Goal: Information Seeking & Learning: Learn about a topic

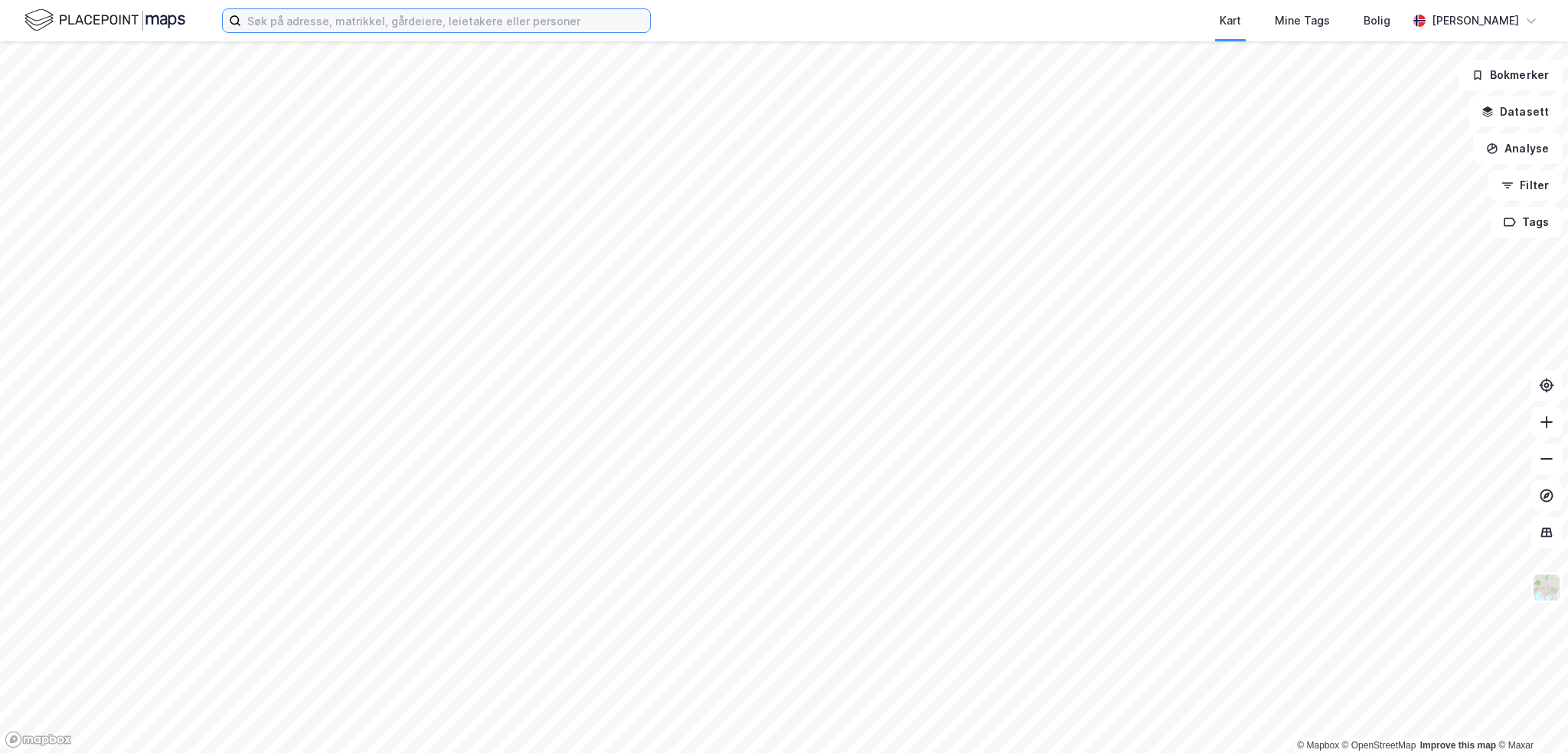
click at [267, 18] on input at bounding box center [445, 21] width 409 height 23
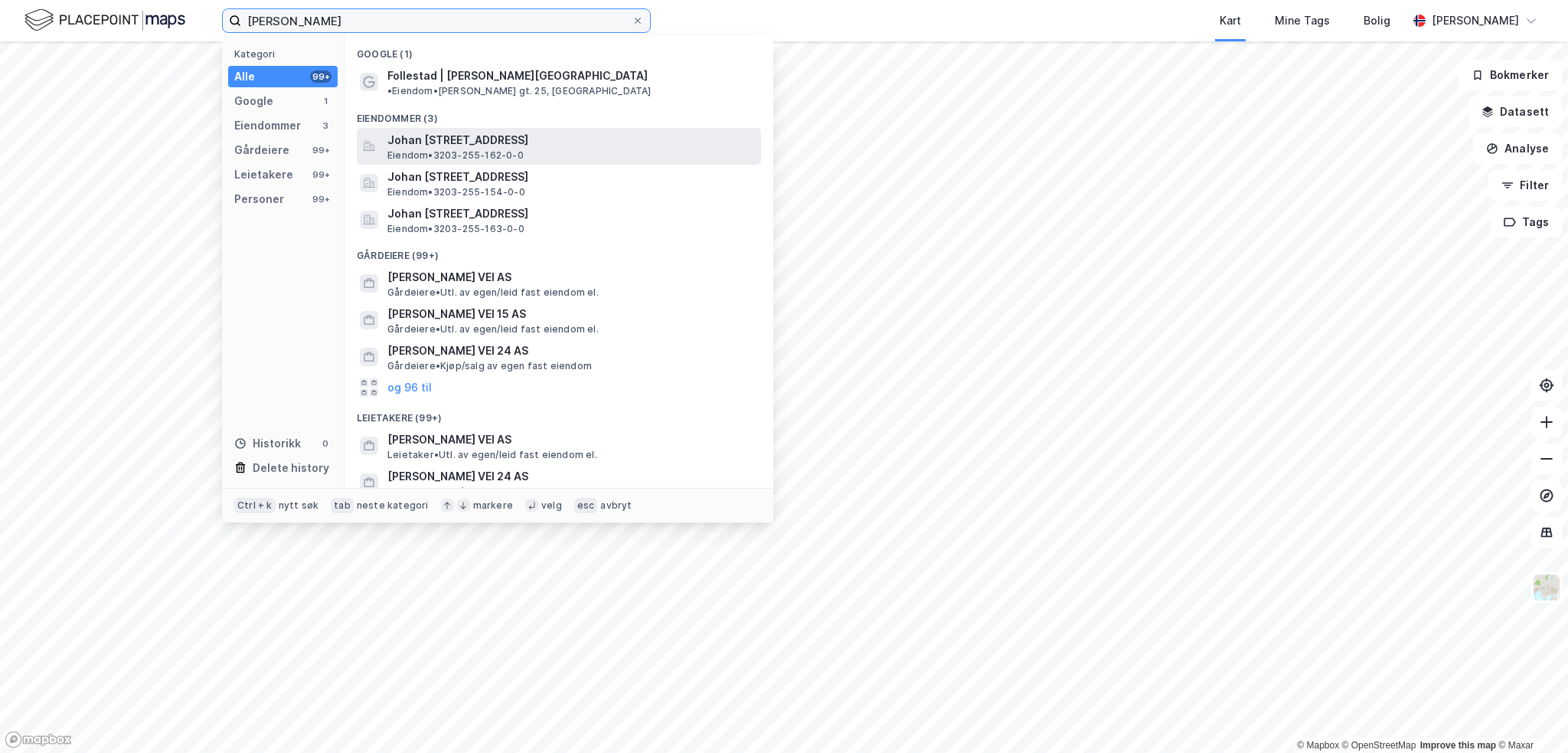
type input "[PERSON_NAME]"
click at [526, 131] on span "Johan [STREET_ADDRESS]" at bounding box center [571, 140] width 367 height 18
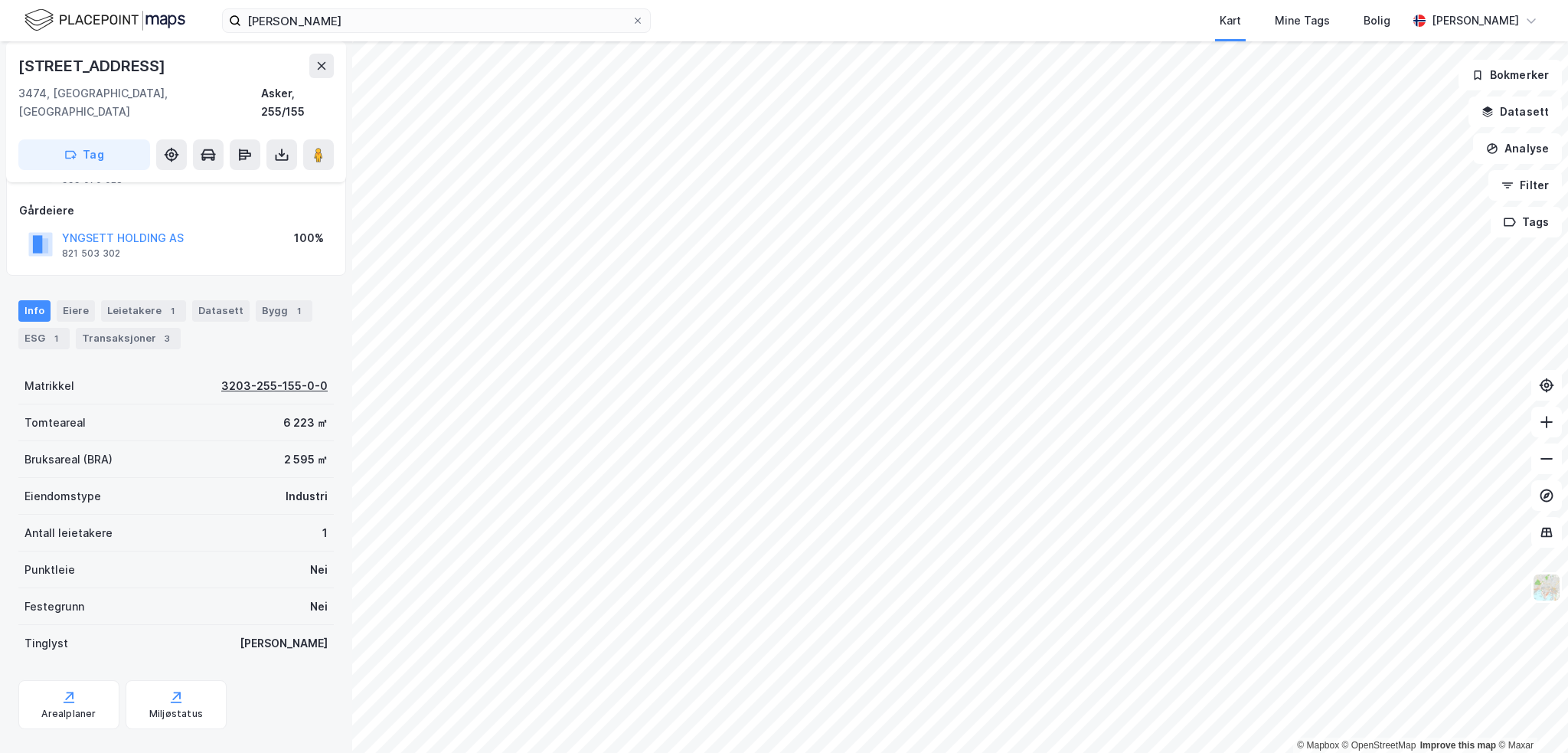
scroll to position [79, 0]
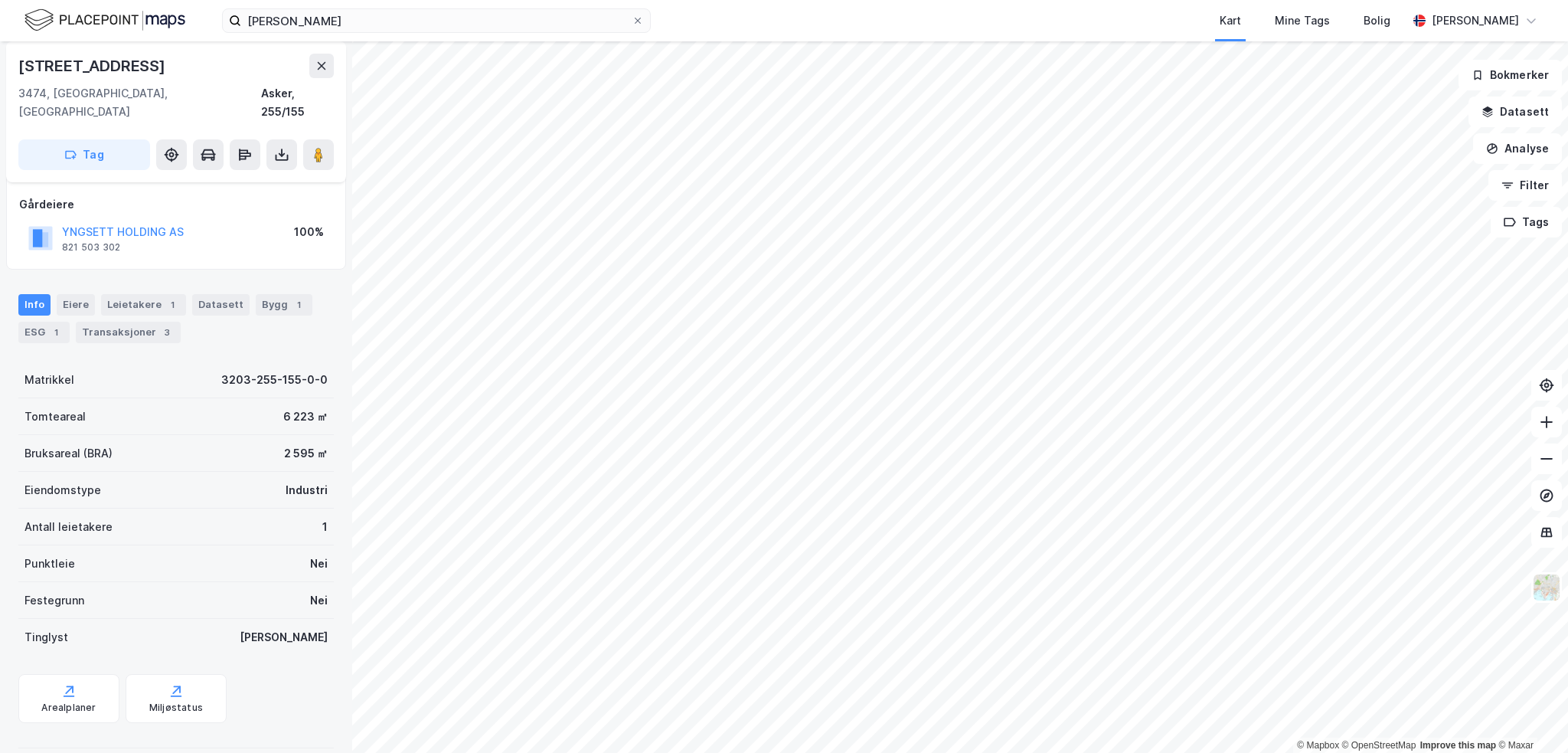
scroll to position [79, 0]
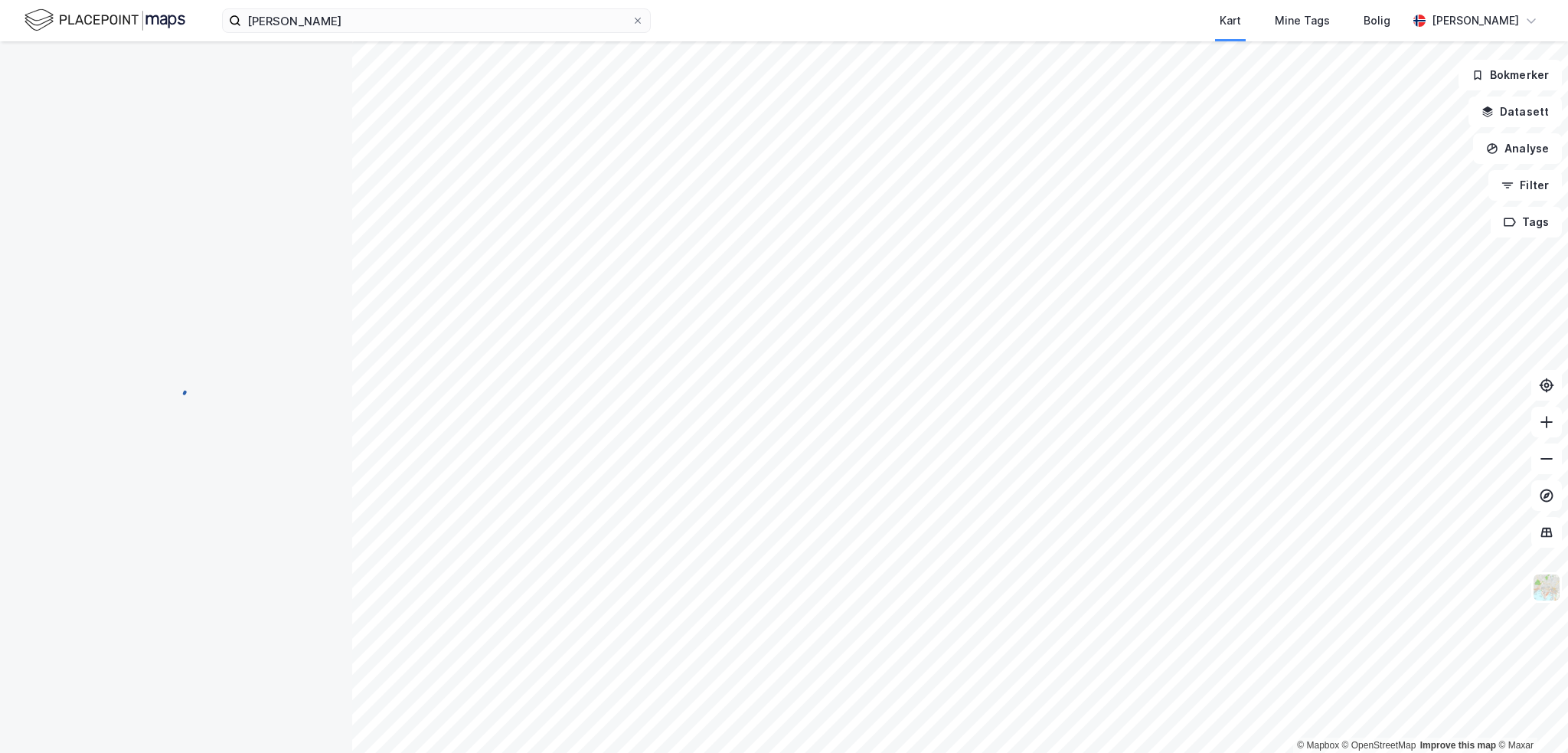
scroll to position [79, 0]
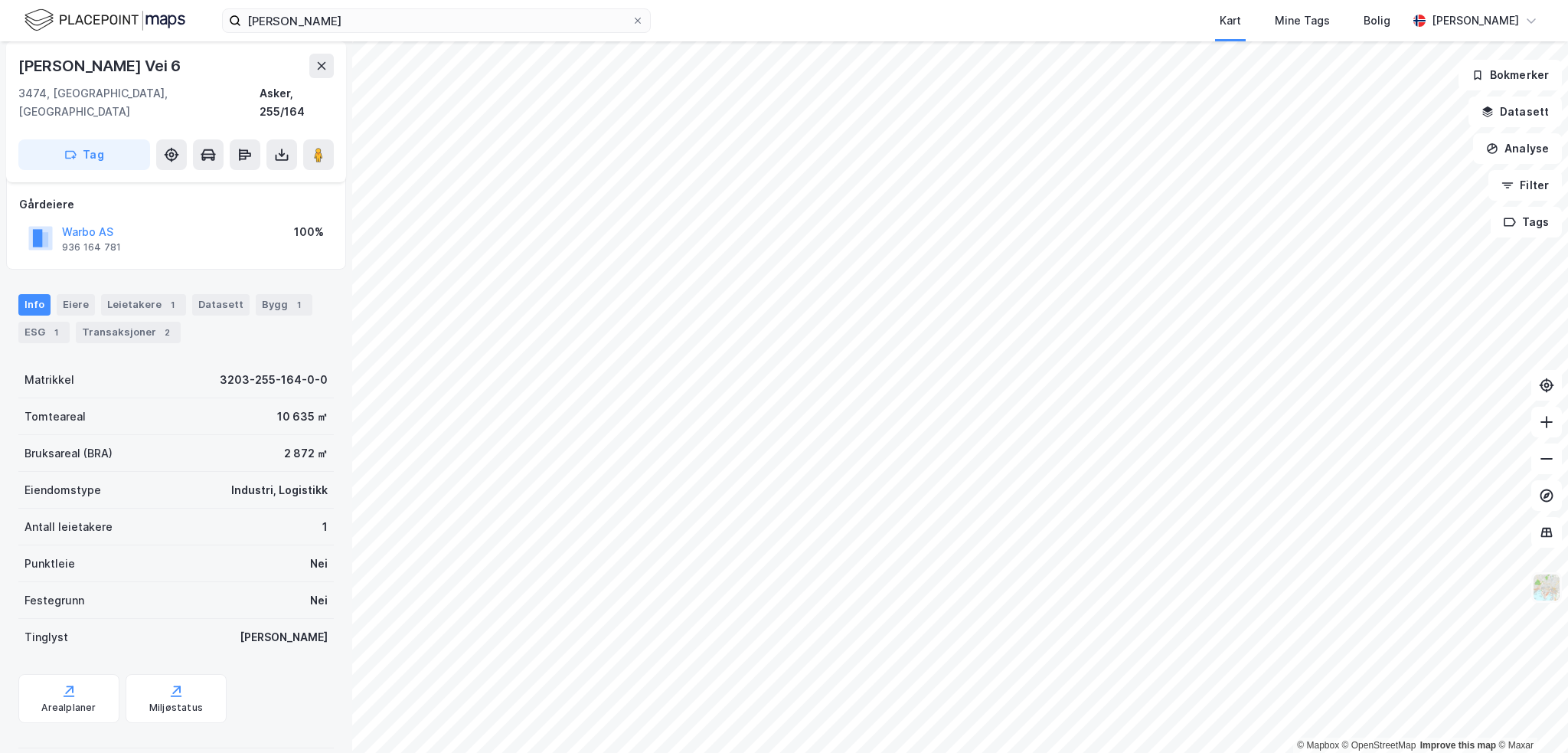
scroll to position [79, 0]
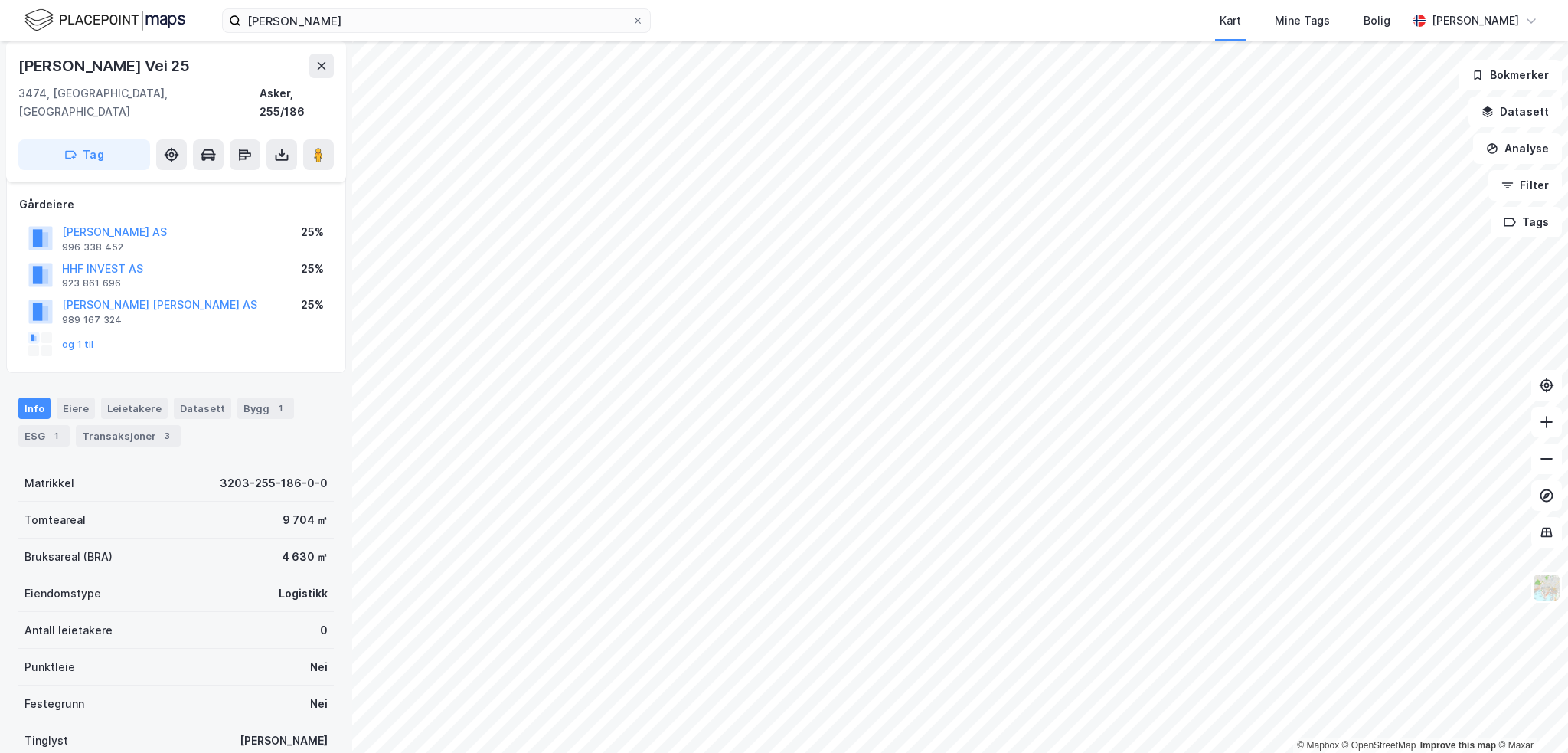
click at [92, 329] on div "og 1 til" at bounding box center [176, 344] width 314 height 30
click at [0, 0] on button "og 1 til" at bounding box center [0, 0] width 0 height 0
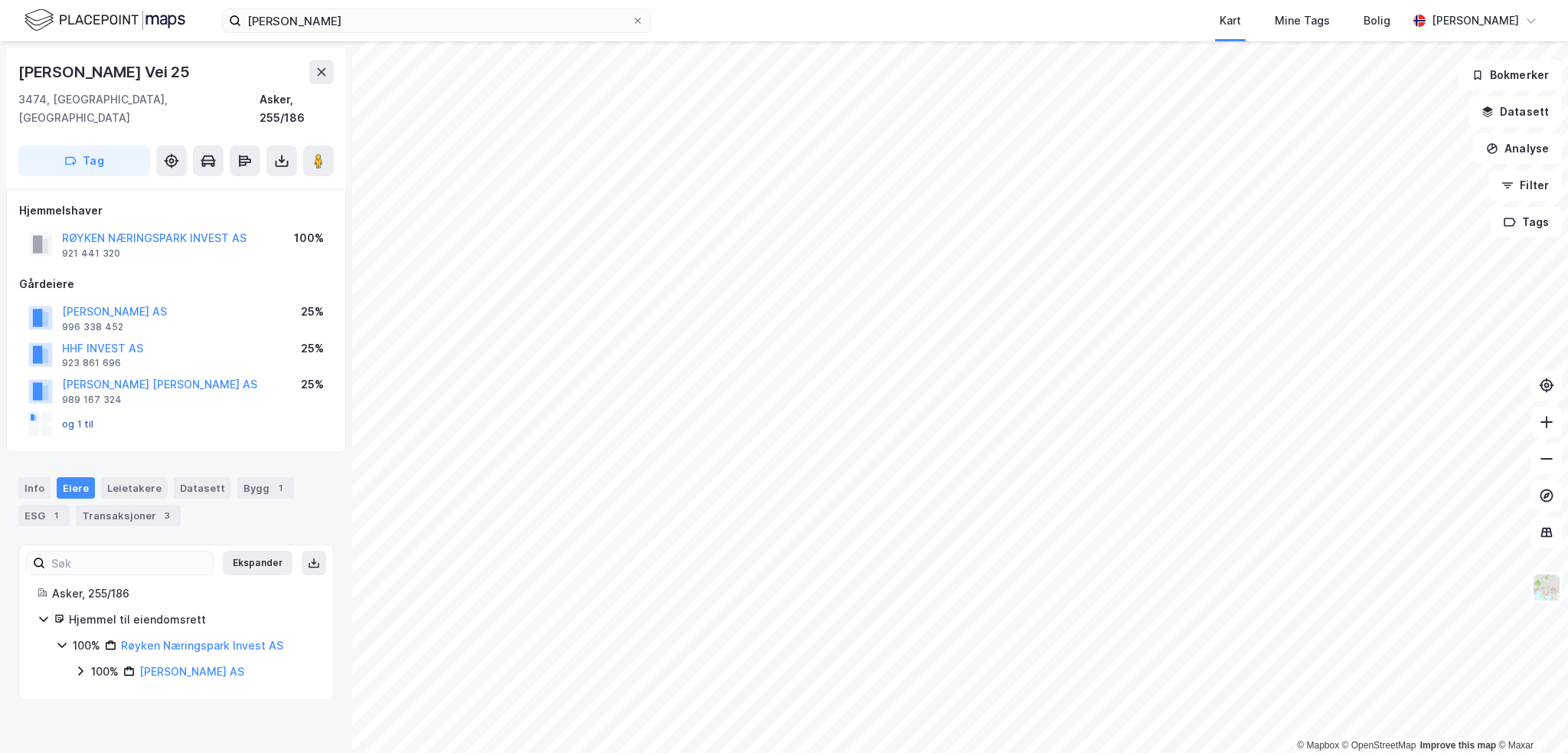
click at [0, 0] on button "og 1 til" at bounding box center [0, 0] width 0 height 0
click at [0, 0] on button "RØYKEN NÆRINGSPARK INVEST AS" at bounding box center [0, 0] width 0 height 0
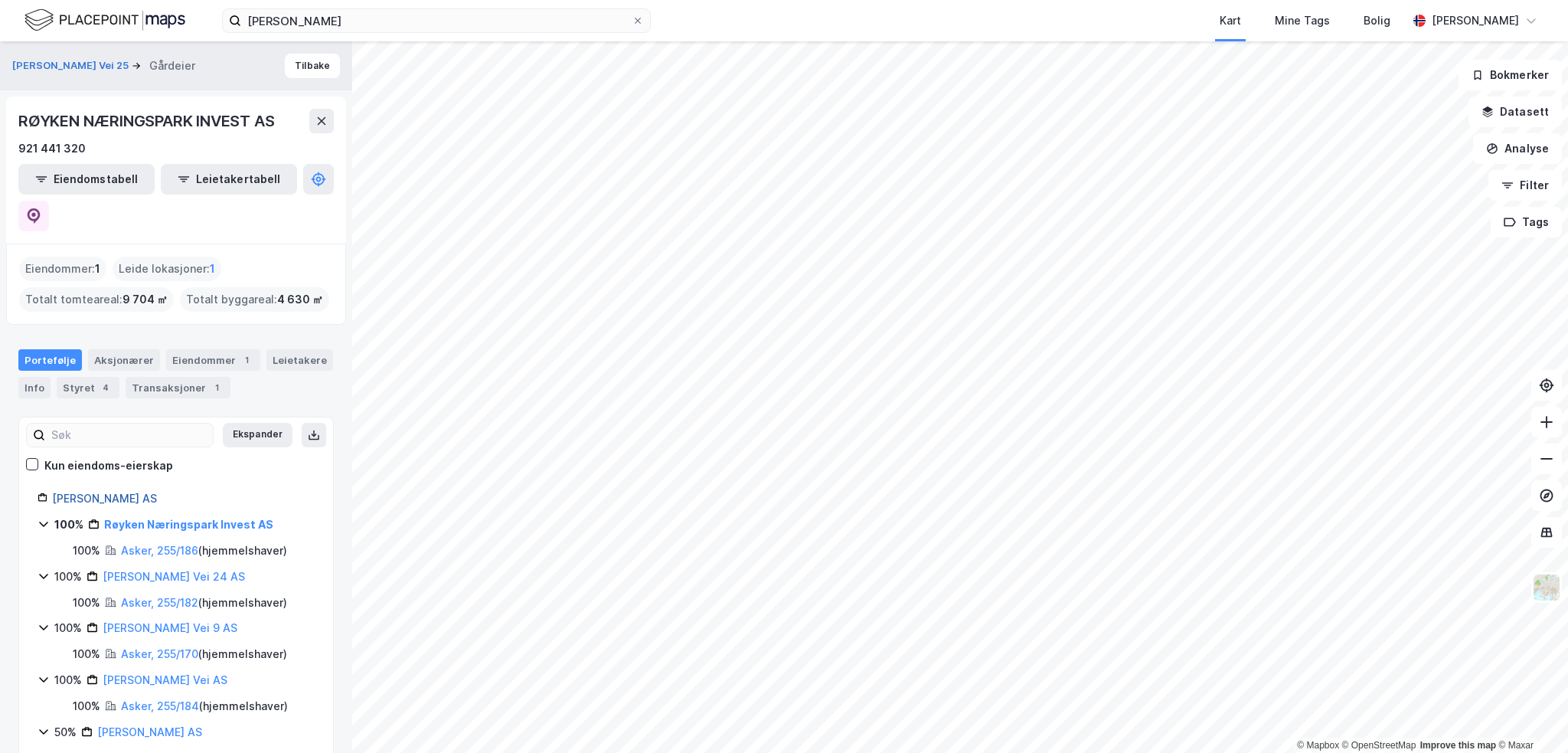
click at [135, 491] on link "[PERSON_NAME] AS" at bounding box center [104, 498] width 105 height 13
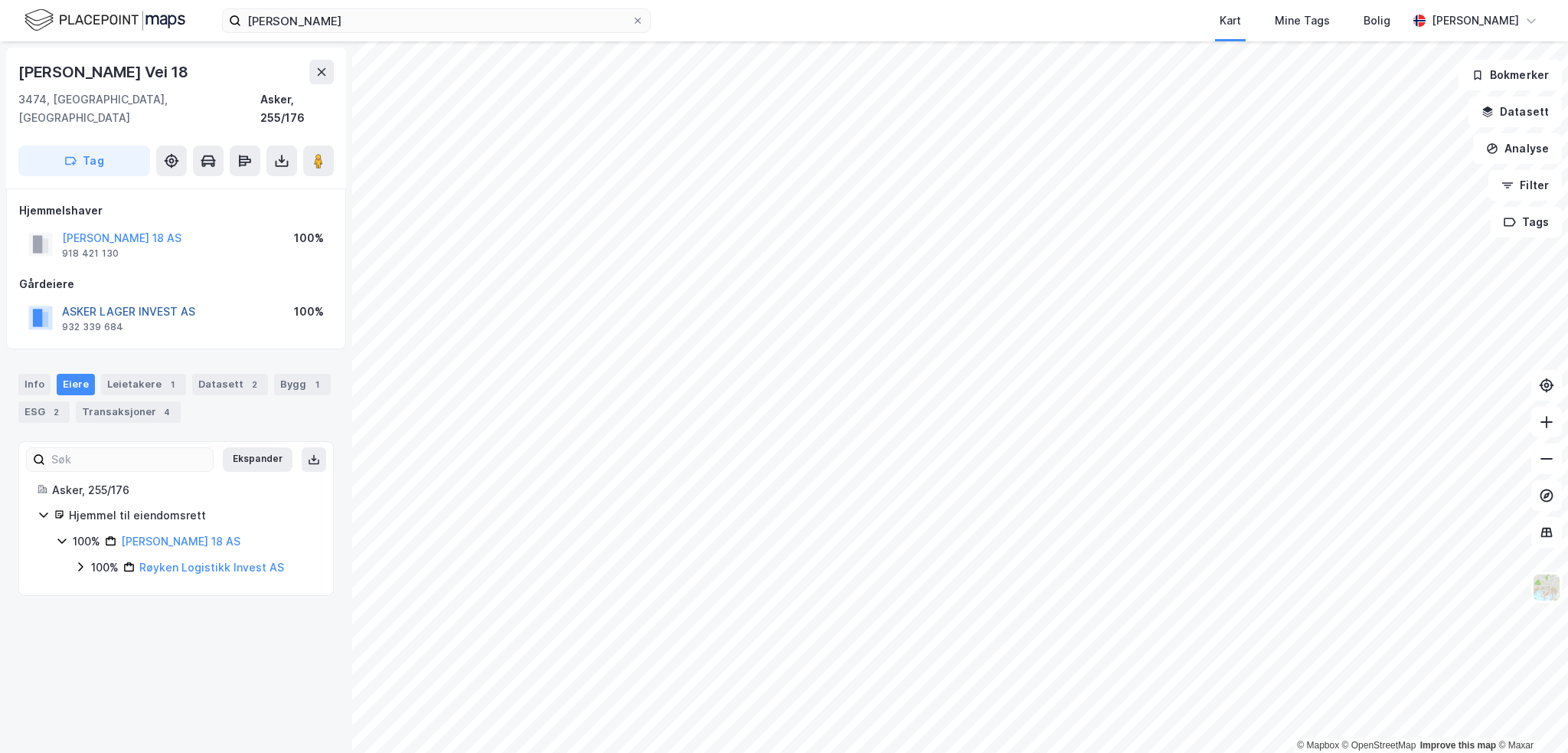
click at [0, 0] on button "ASKER LAGER INVEST AS" at bounding box center [0, 0] width 0 height 0
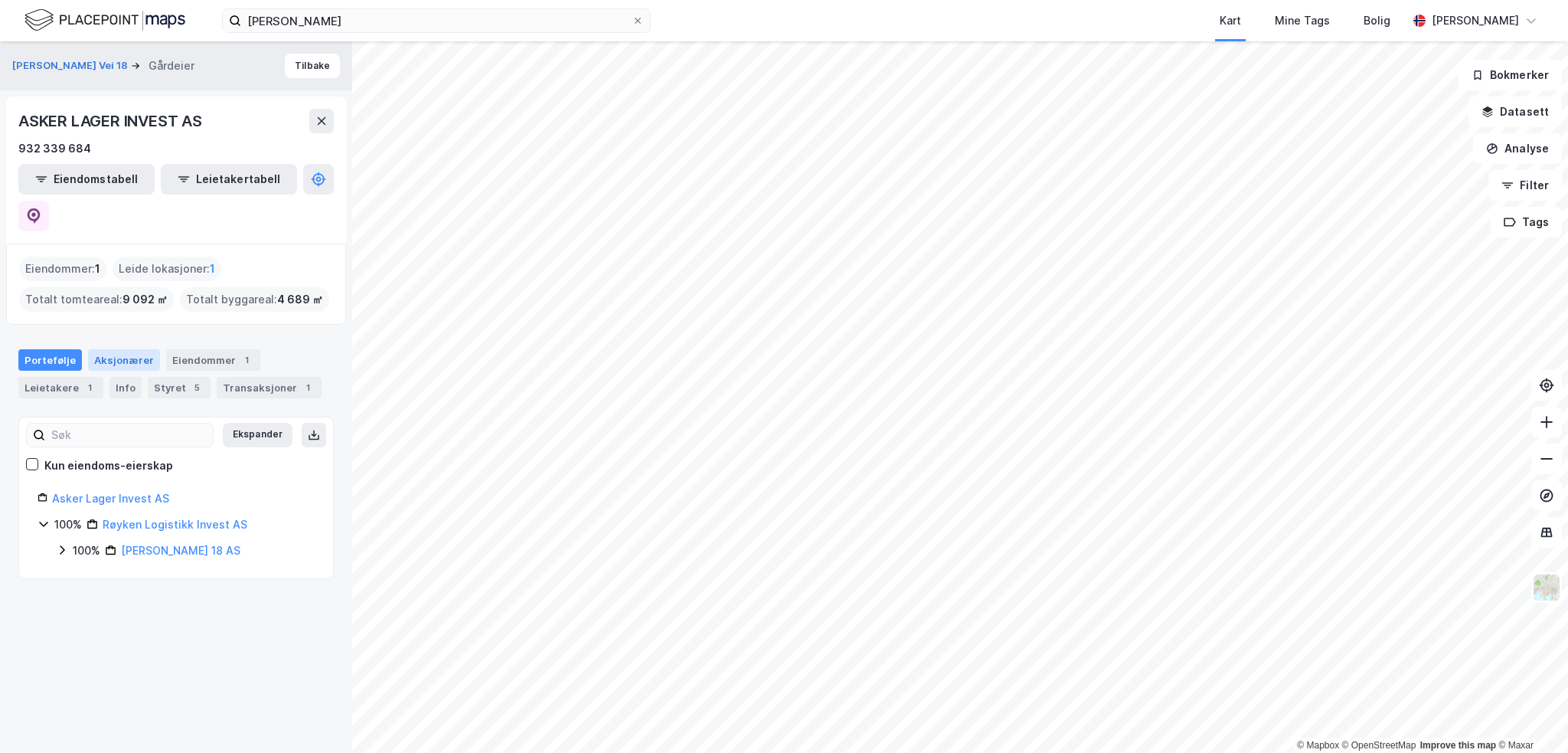
click at [128, 350] on div "Aksjonærer" at bounding box center [124, 360] width 72 height 22
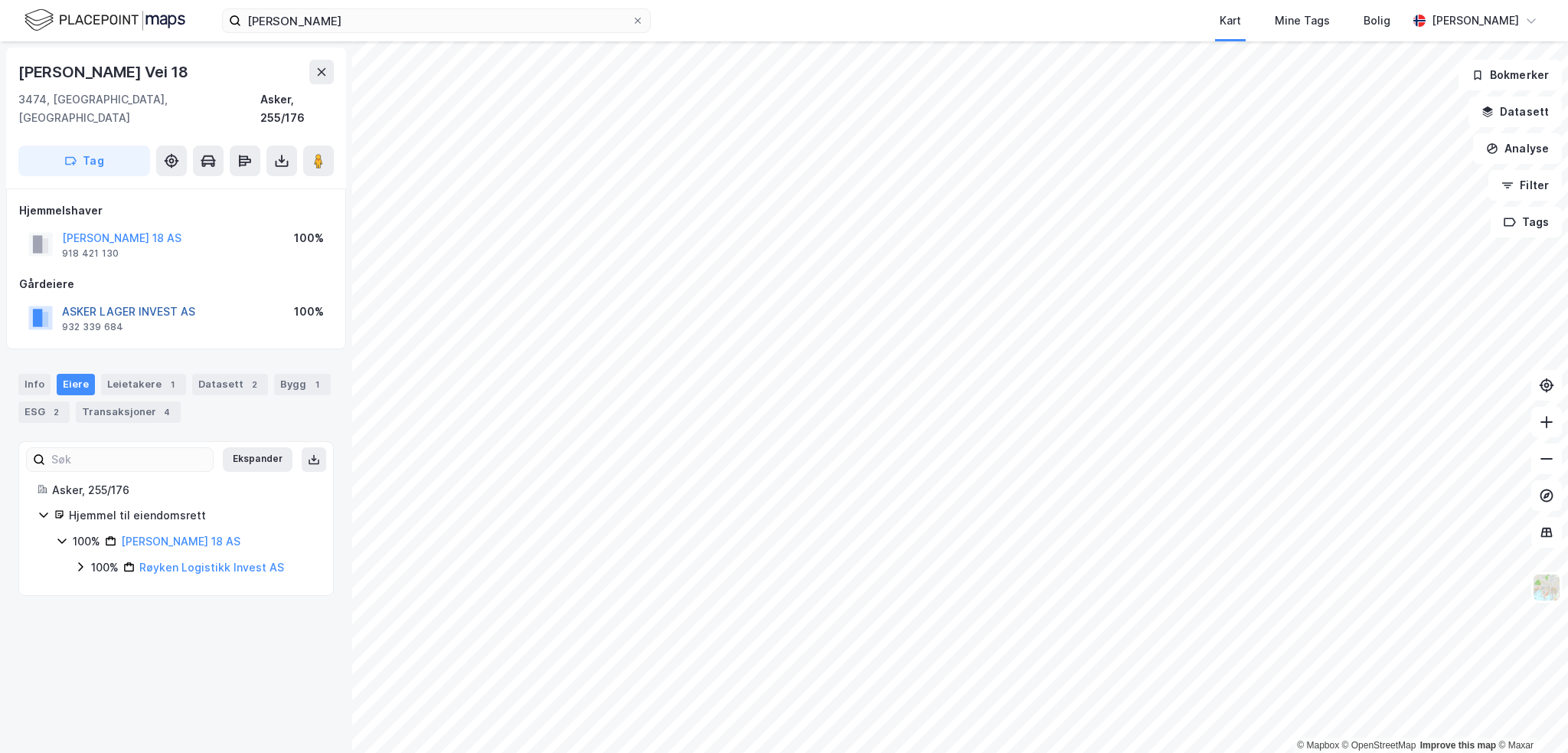
click at [0, 0] on button "ASKER LAGER INVEST AS" at bounding box center [0, 0] width 0 height 0
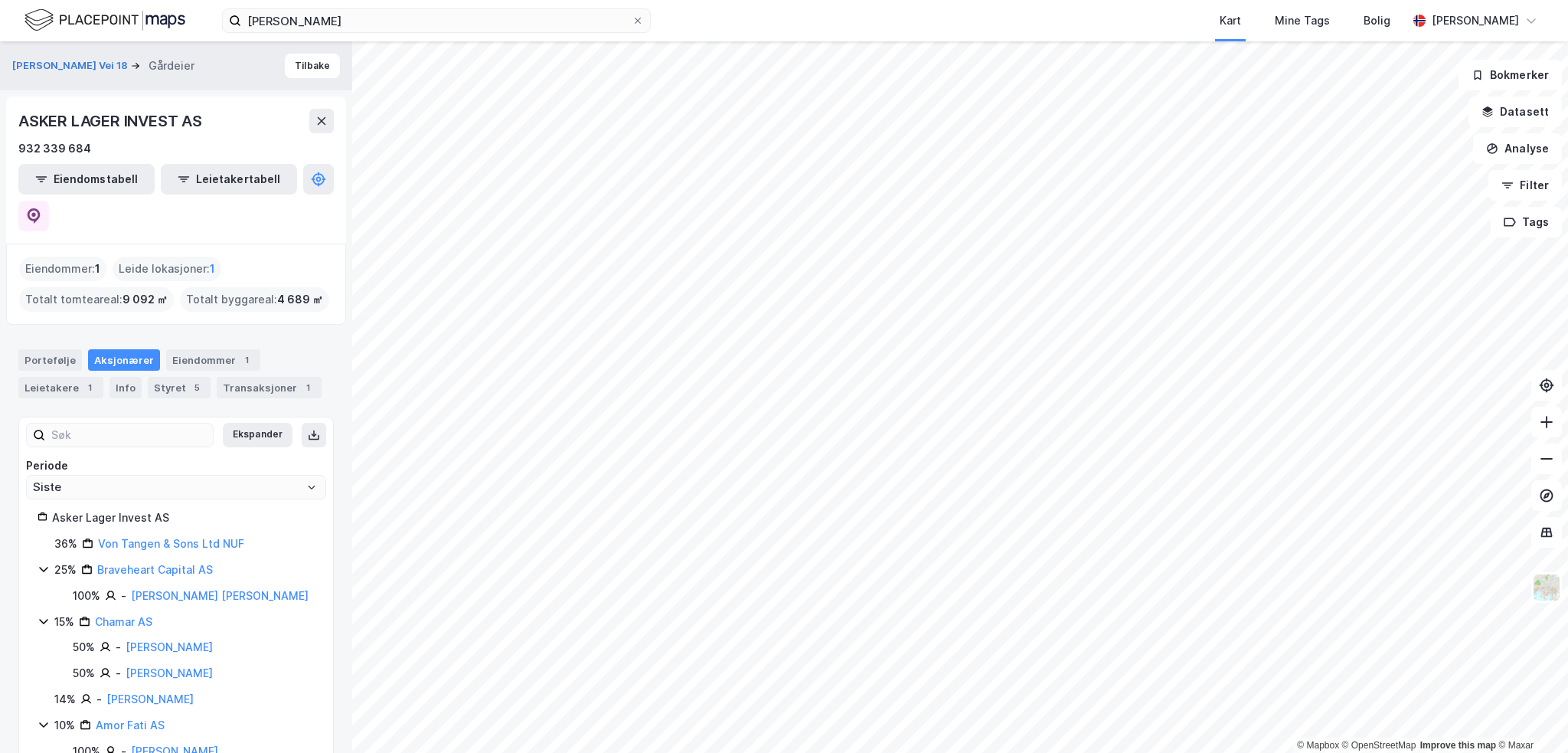
scroll to position [7, 0]
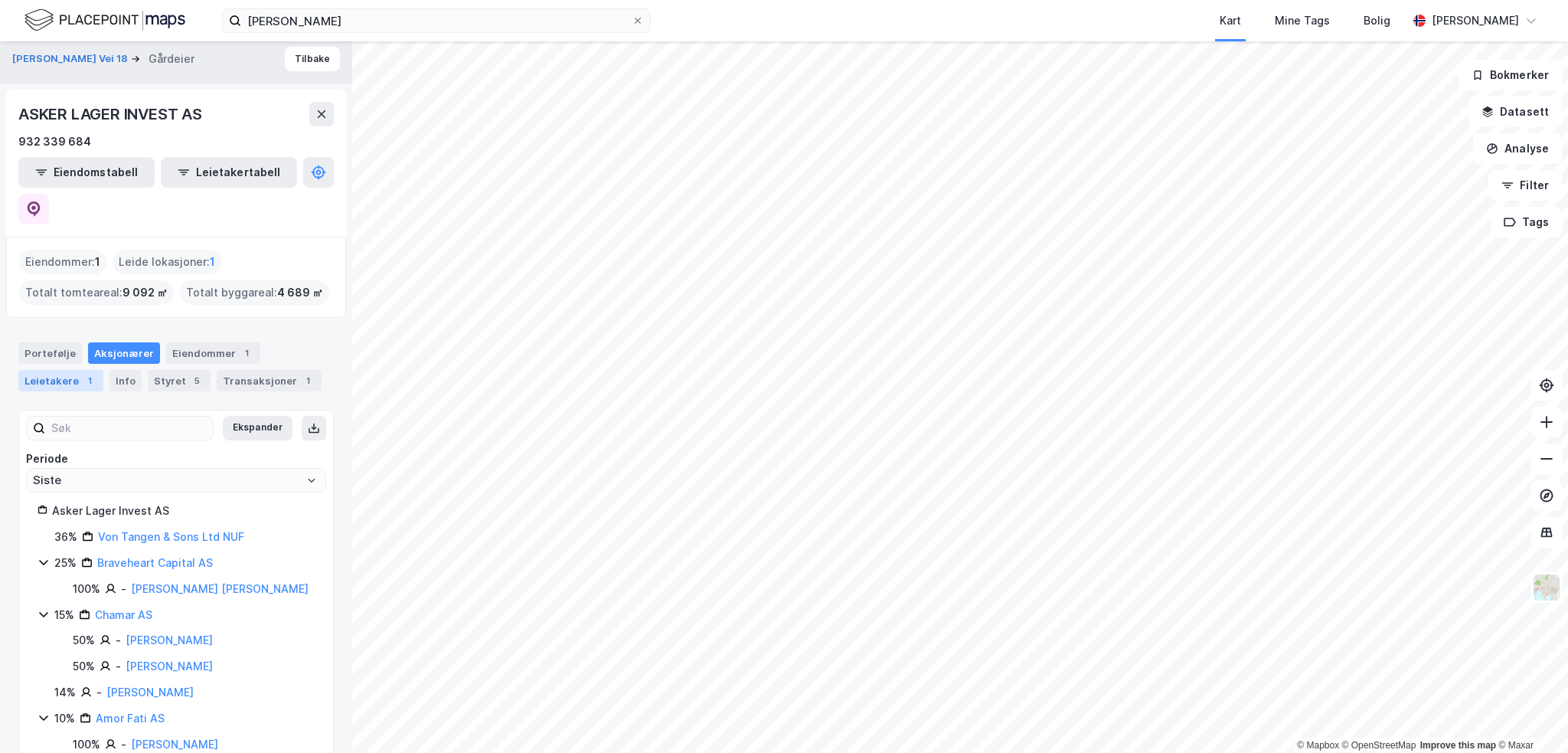
click at [60, 369] on div "Leietakere 1" at bounding box center [60, 380] width 85 height 22
